Goal: Information Seeking & Learning: Learn about a topic

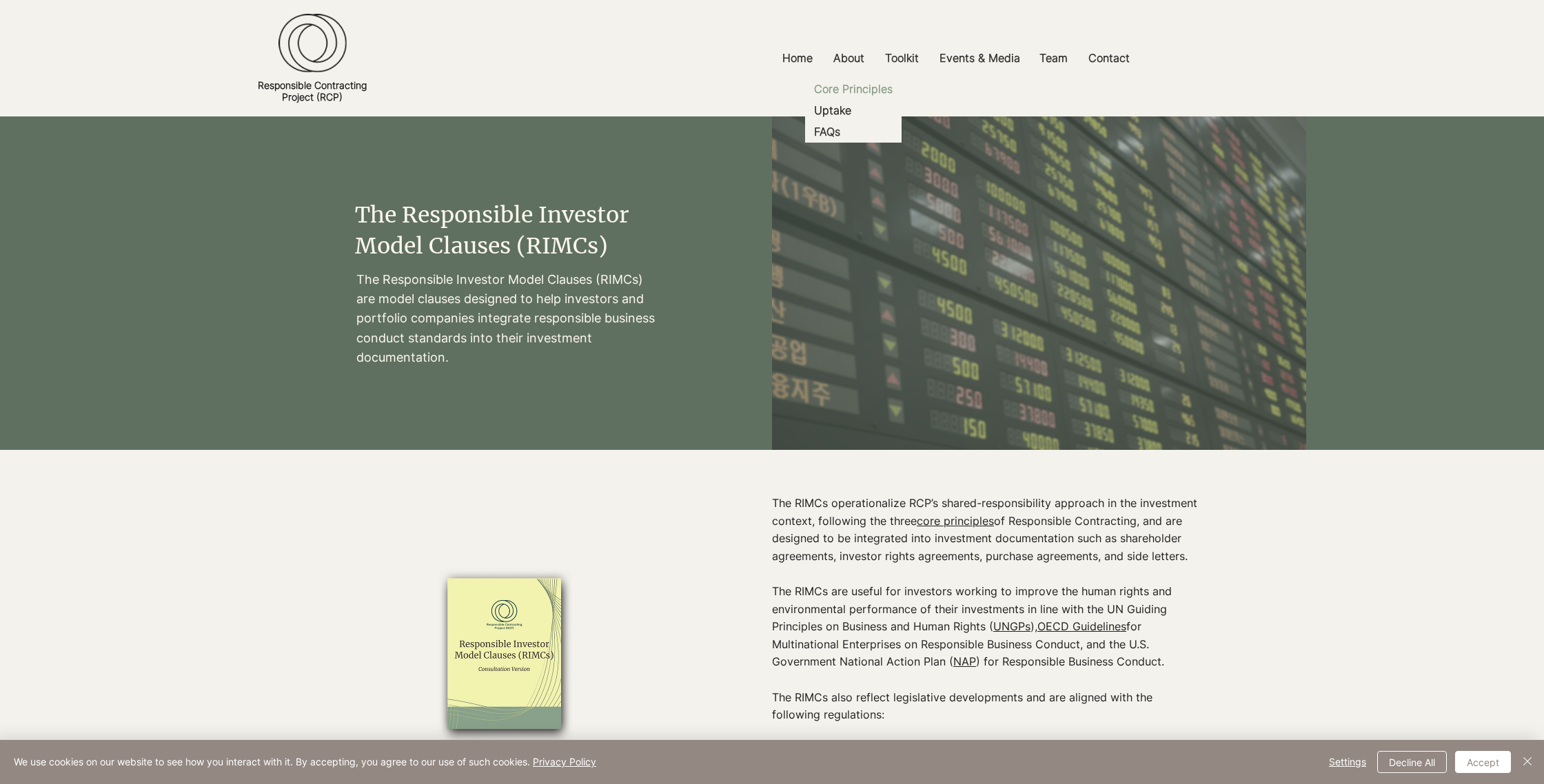
click at [848, 88] on p "Core Principles" at bounding box center [853, 89] width 89 height 21
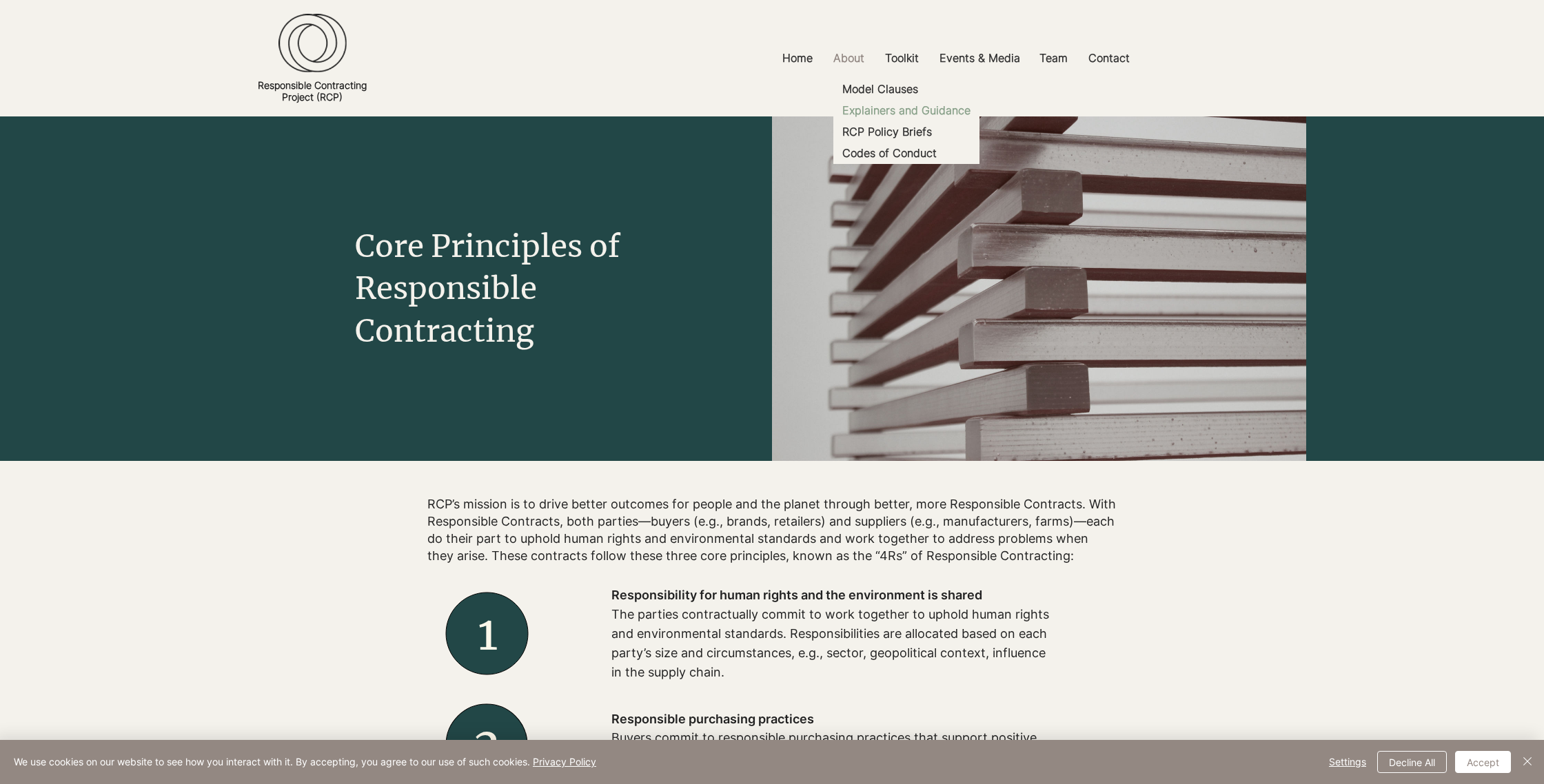
click at [909, 111] on p "Explainers and Guidance" at bounding box center [906, 111] width 140 height 21
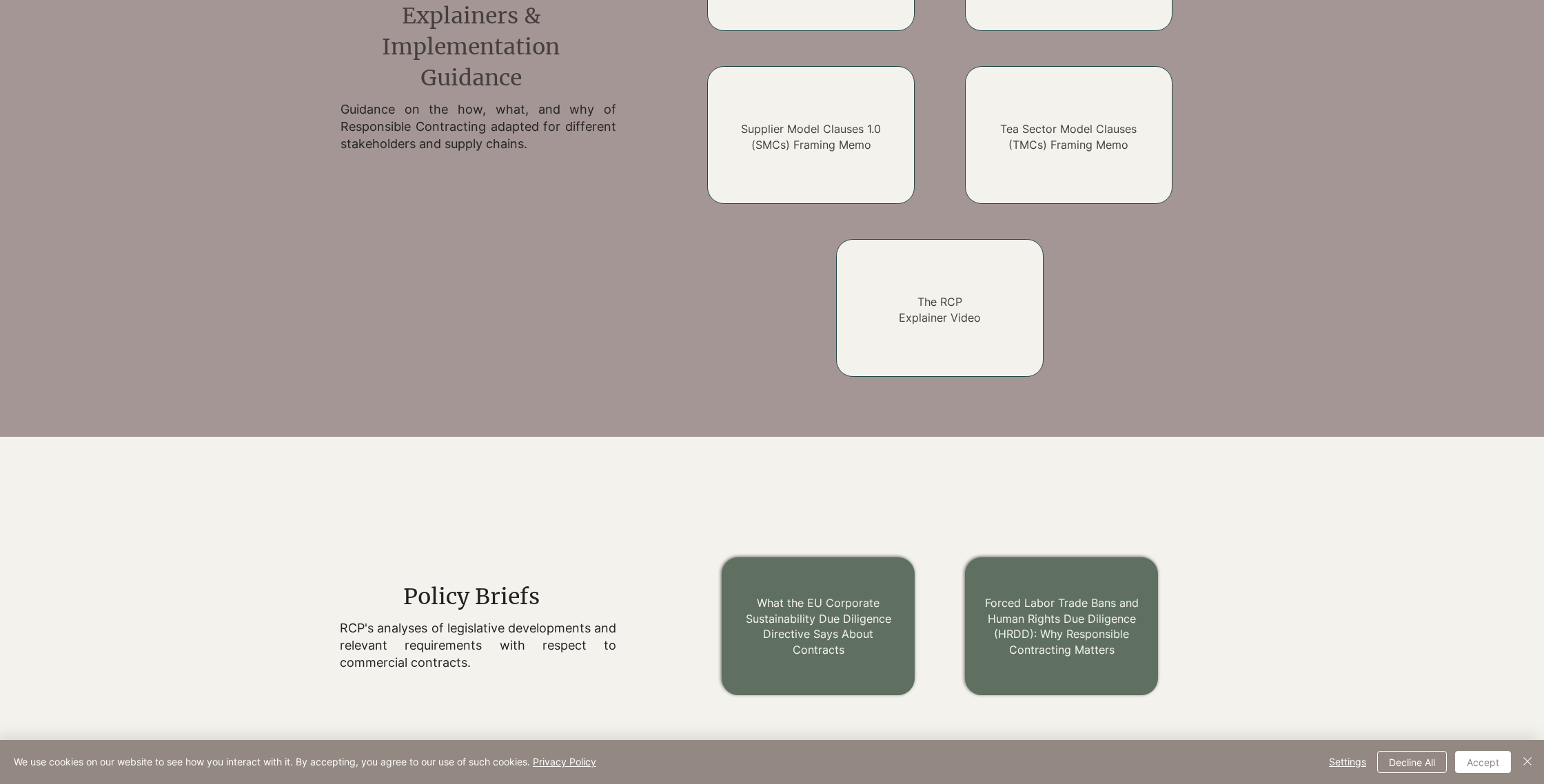
scroll to position [1230, 0]
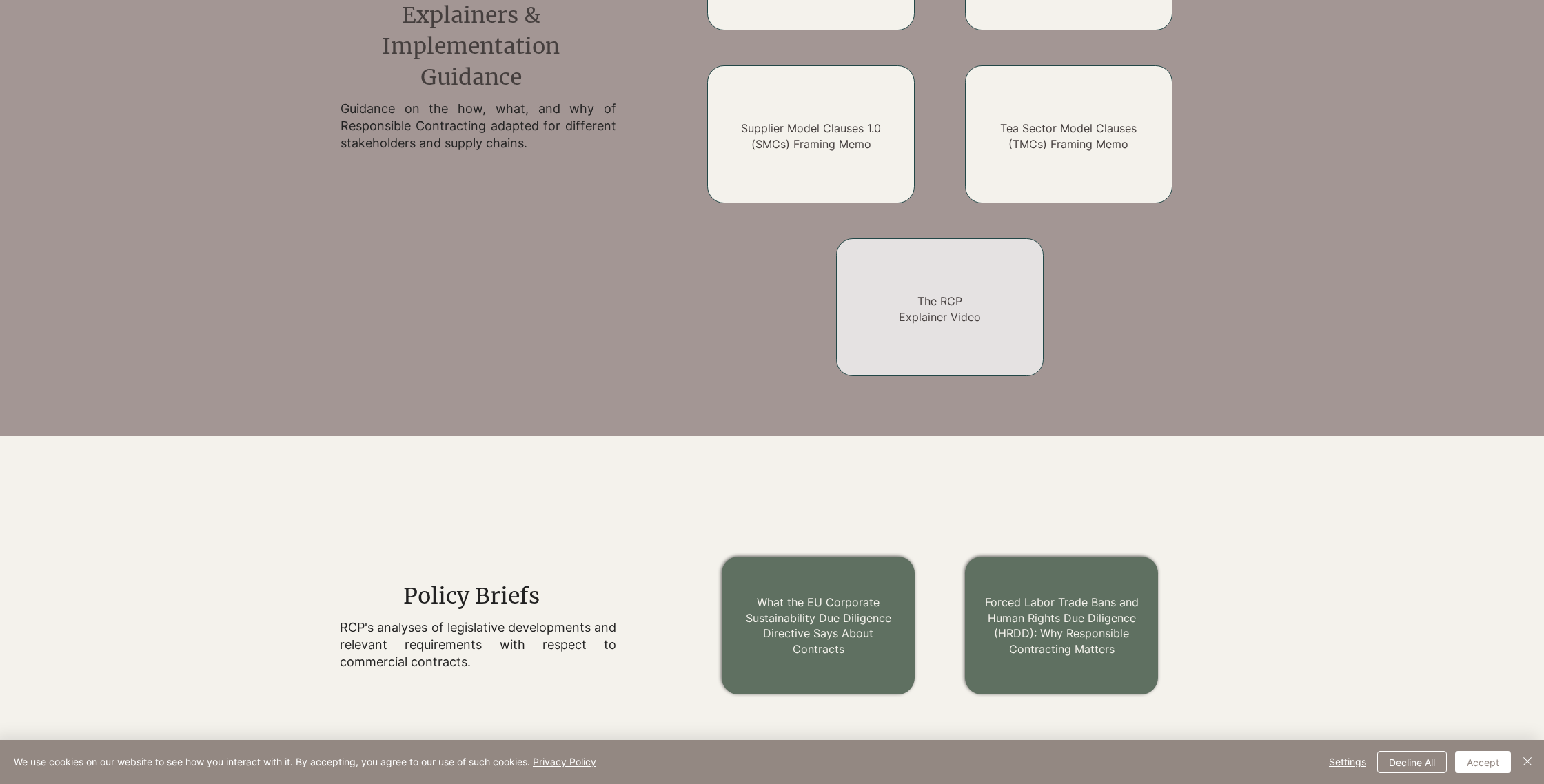
click at [924, 343] on div at bounding box center [940, 307] width 207 height 138
click at [896, 322] on h2 "The RCP Explainer Video" at bounding box center [940, 309] width 166 height 31
click at [942, 311] on link "The RCP Explainer Video" at bounding box center [940, 309] width 82 height 29
